Goal: Task Accomplishment & Management: Manage account settings

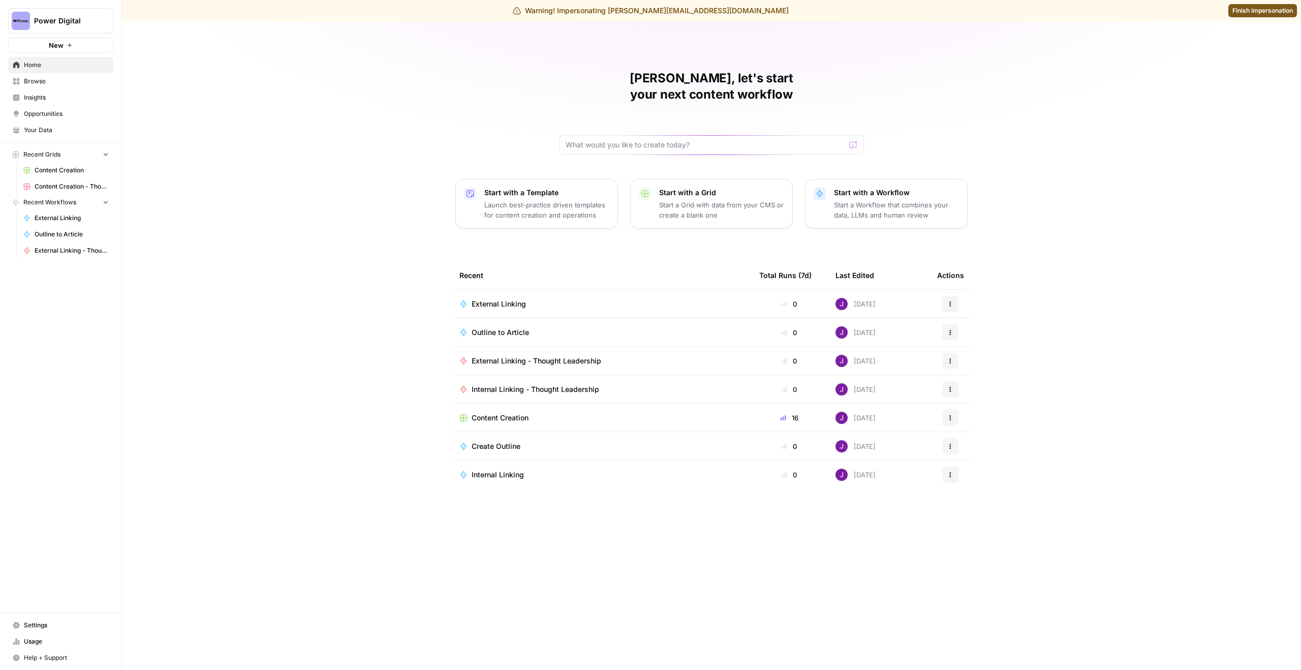
click at [58, 622] on span "Settings" at bounding box center [66, 624] width 85 height 9
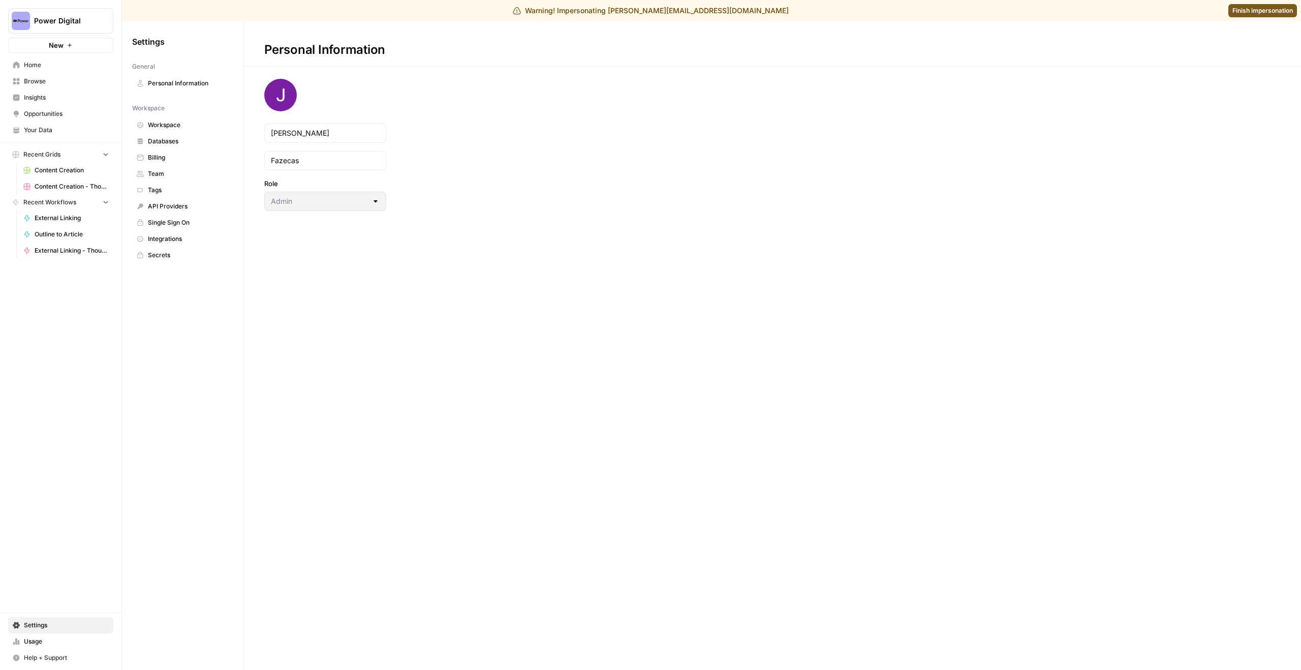
click at [181, 174] on span "Team" at bounding box center [188, 173] width 81 height 9
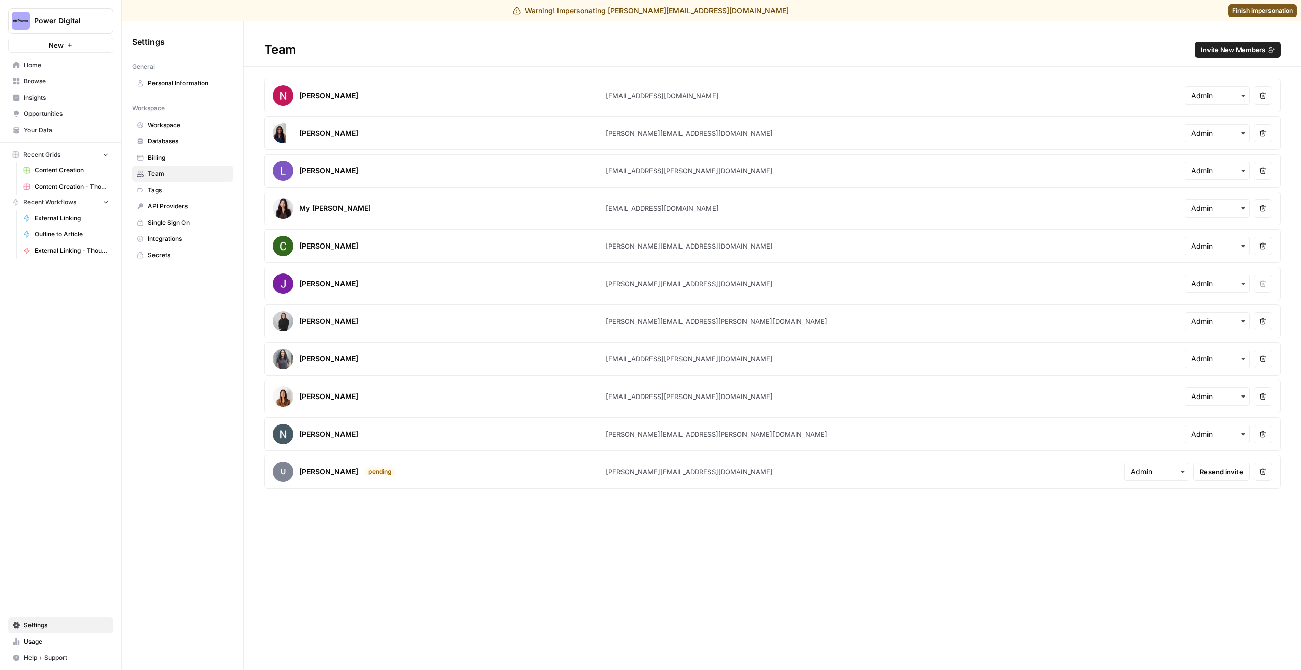
click at [1231, 49] on span "Invite New Members" at bounding box center [1233, 50] width 65 height 10
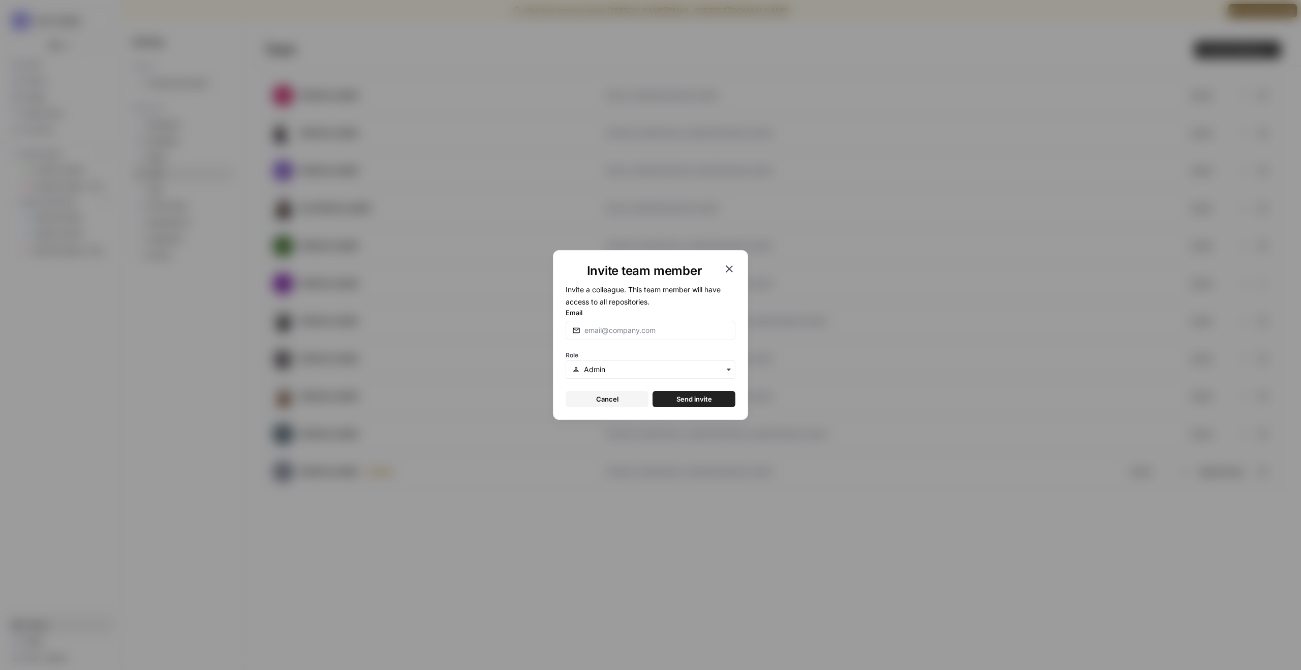
click at [652, 322] on div at bounding box center [651, 330] width 170 height 19
type input "[PERSON_NAME][EMAIL_ADDRESS][DOMAIN_NAME]"
click at [698, 401] on span "Send invite" at bounding box center [694, 399] width 36 height 10
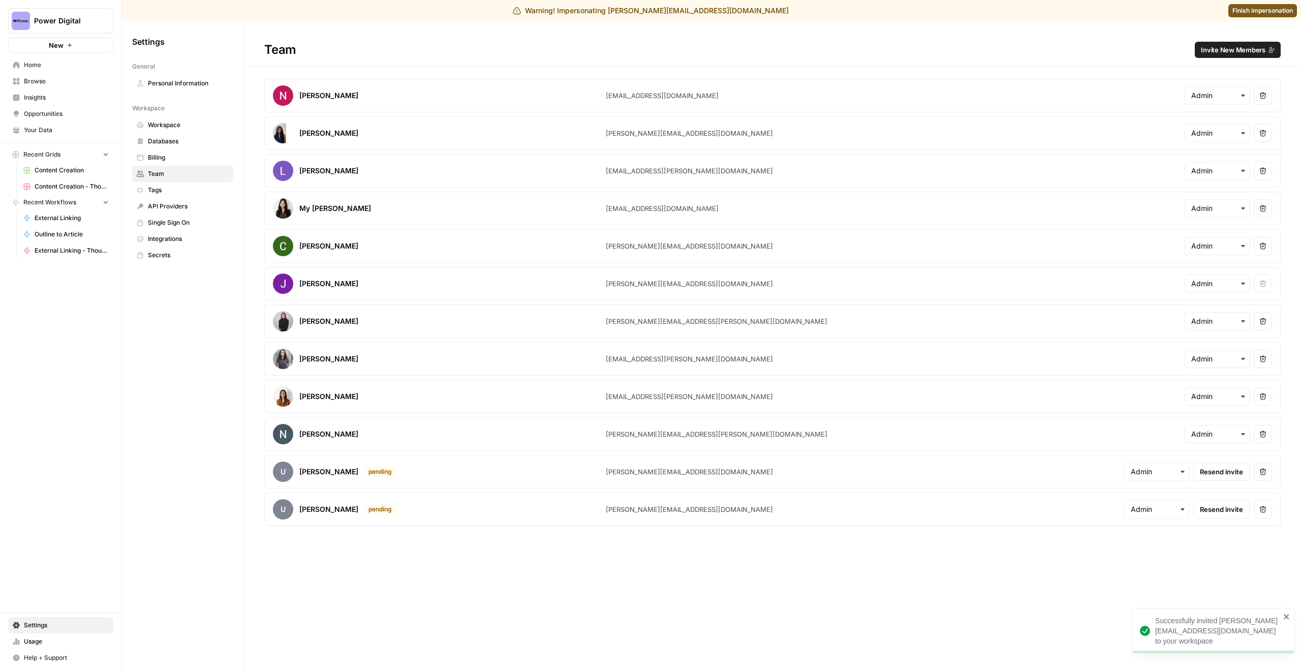
click at [1232, 15] on link "Finish impersonation" at bounding box center [1262, 10] width 69 height 13
